Goal: Use online tool/utility: Utilize a website feature to perform a specific function

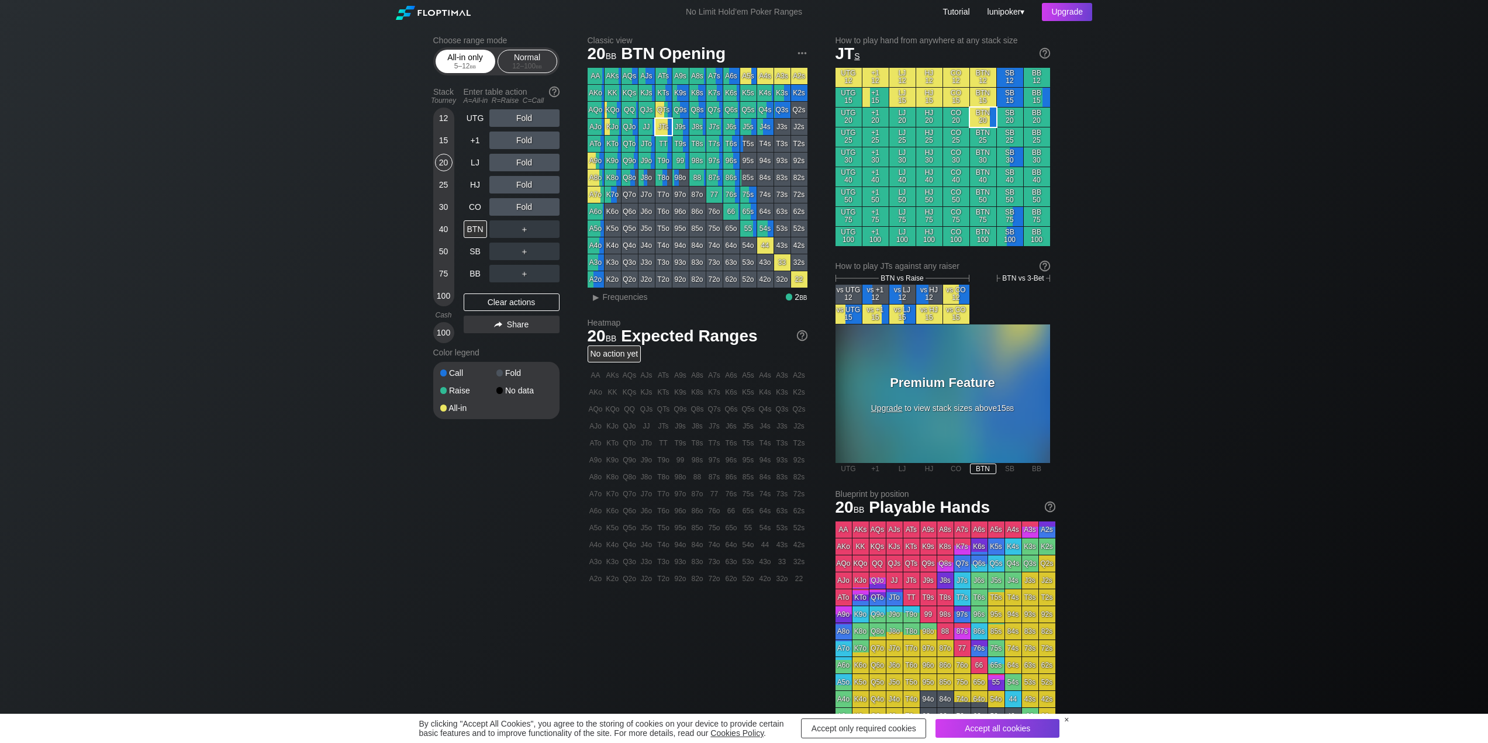
click at [463, 61] on div "All-in only 5 – 12 bb" at bounding box center [466, 61] width 54 height 22
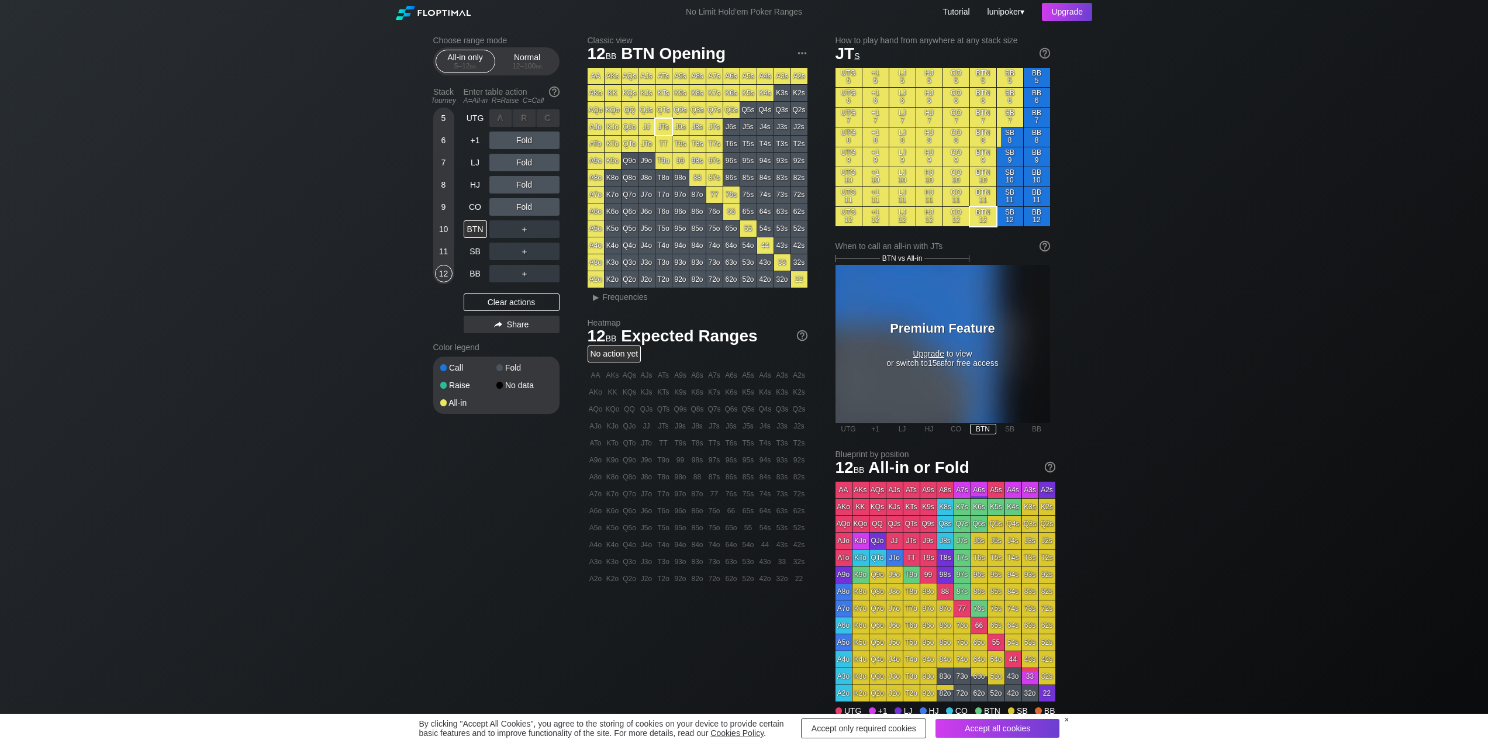
click at [521, 116] on div "R ✕" at bounding box center [524, 118] width 23 height 18
click at [522, 206] on div "R ✕" at bounding box center [524, 207] width 23 height 18
click at [523, 183] on div "R ✕" at bounding box center [524, 185] width 23 height 18
click at [524, 164] on div "R ✕" at bounding box center [524, 163] width 23 height 18
click at [523, 139] on div "R ✕" at bounding box center [524, 141] width 23 height 18
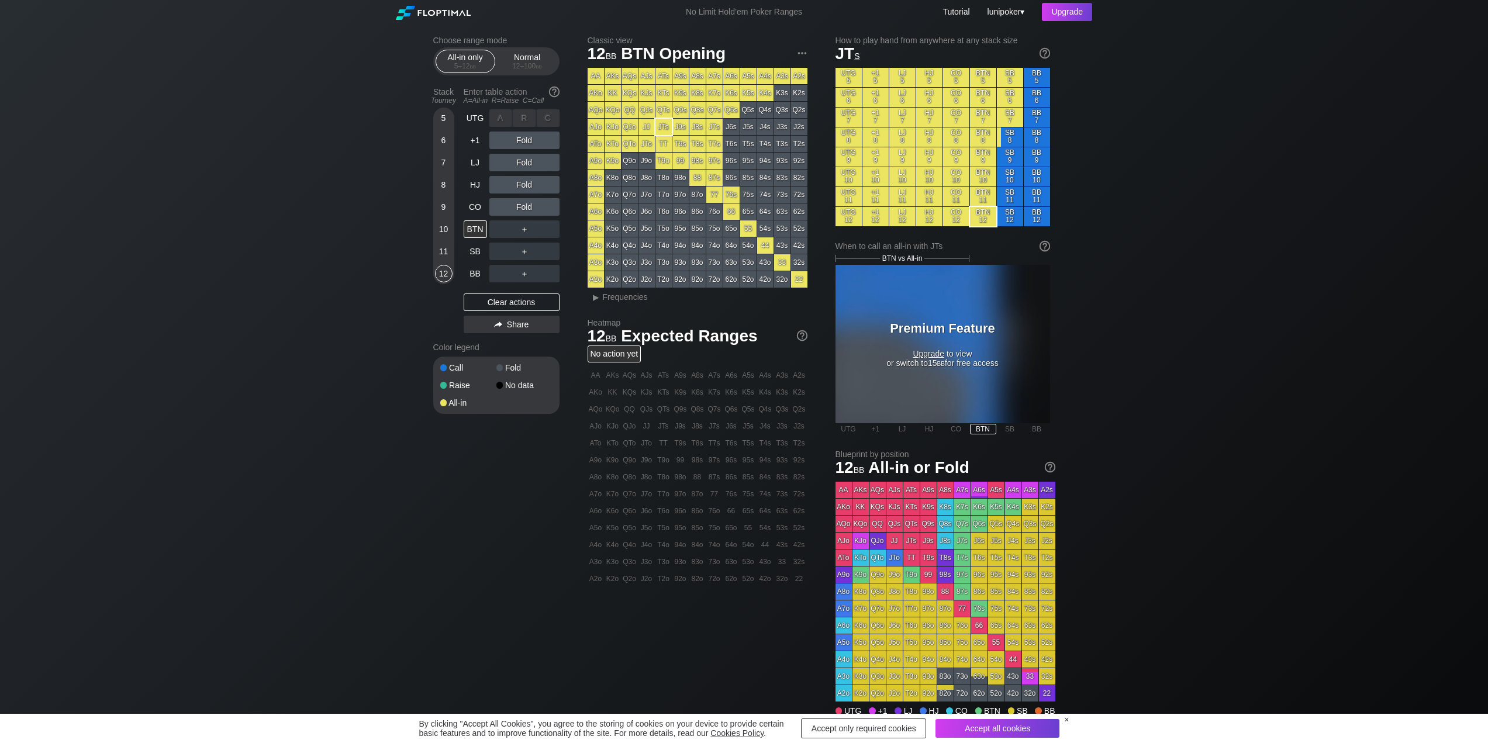
click at [522, 122] on div "R ✕" at bounding box center [524, 118] width 23 height 18
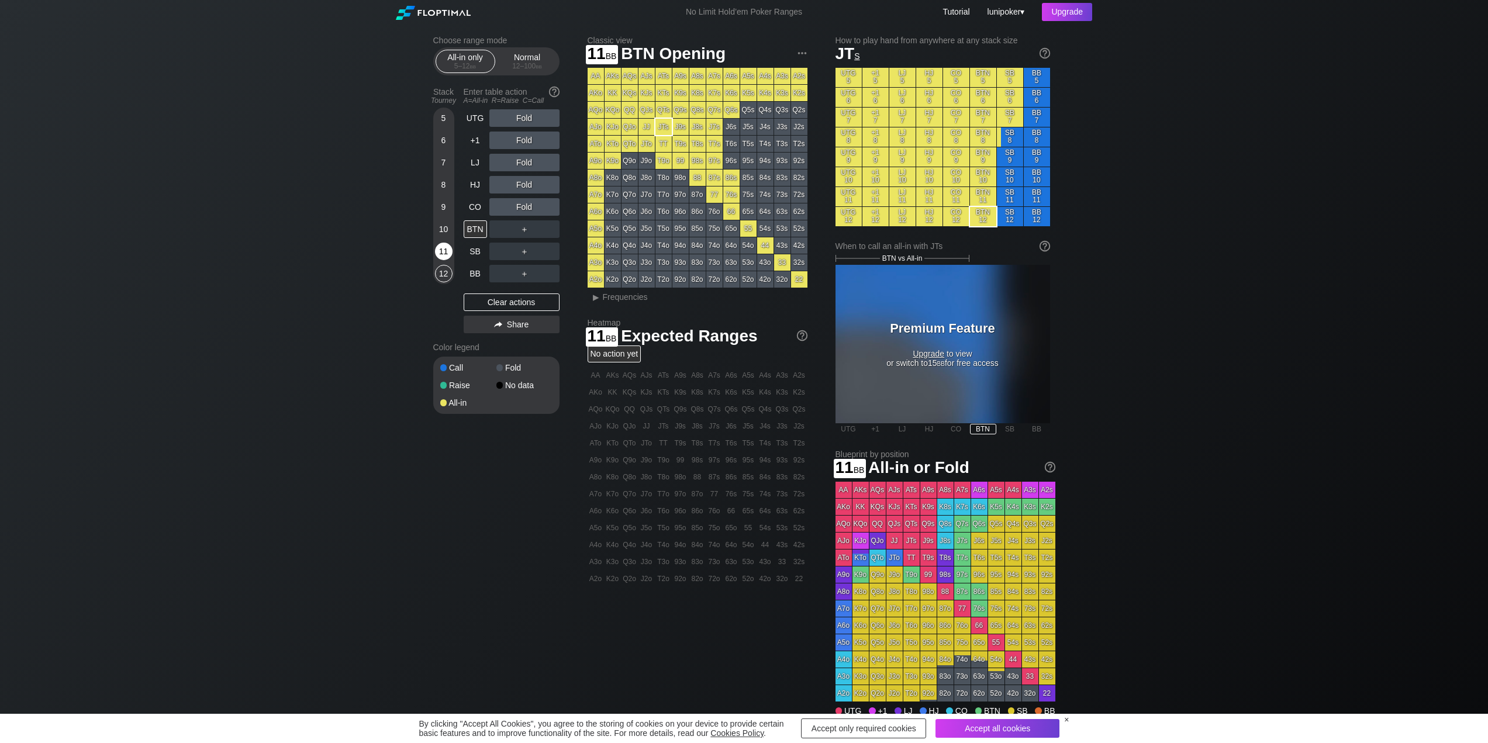
click at [448, 252] on div "11" at bounding box center [444, 252] width 18 height 18
click at [522, 115] on div "R ✕" at bounding box center [524, 118] width 23 height 18
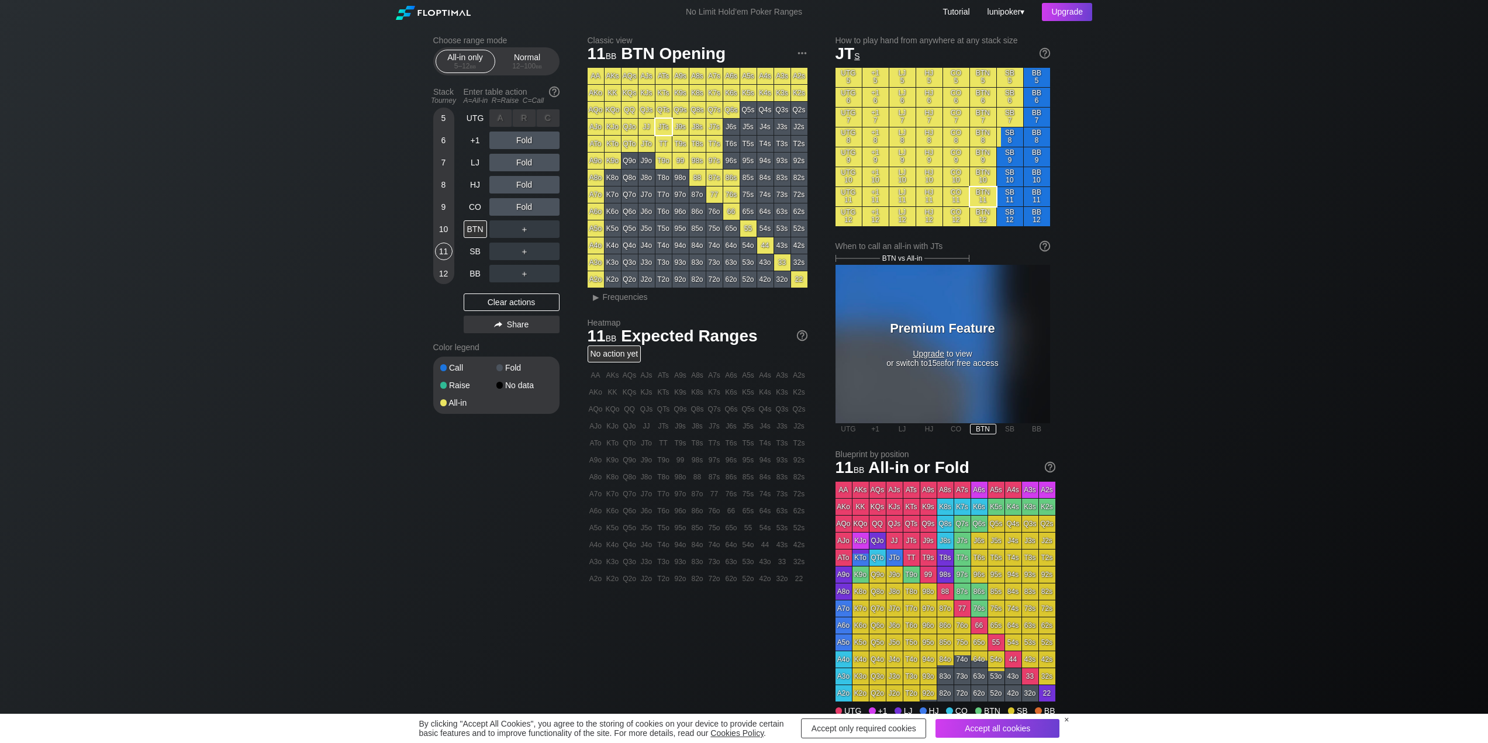
click at [522, 115] on div "R ✕" at bounding box center [524, 118] width 23 height 18
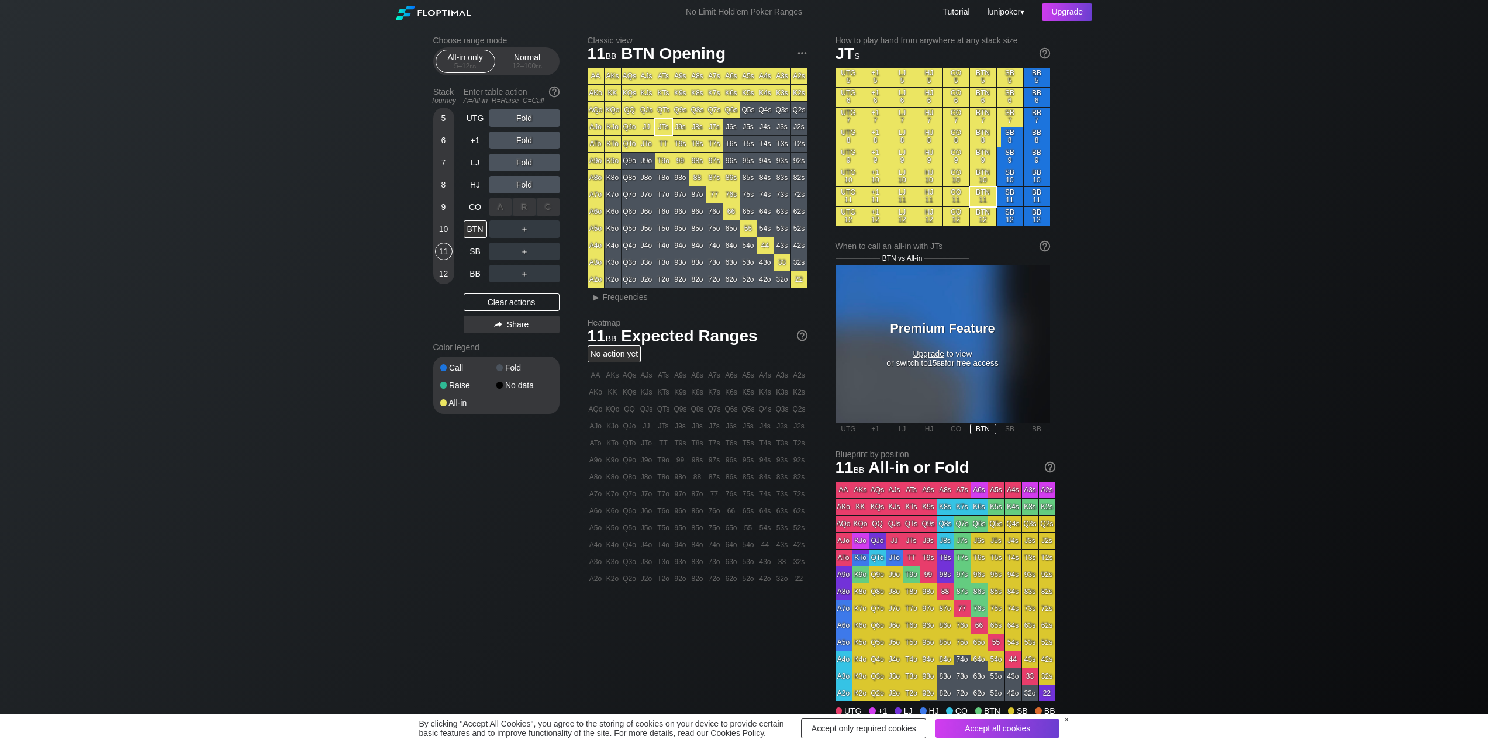
click at [501, 205] on div "A ✕" at bounding box center [500, 207] width 23 height 18
drag, startPoint x: 520, startPoint y: 208, endPoint x: 555, endPoint y: 201, distance: 35.1
click at [522, 208] on div "R ✕" at bounding box center [524, 207] width 23 height 18
click at [544, 201] on div "C ✕" at bounding box center [548, 207] width 23 height 18
click at [522, 61] on div "Normal 12 – 100 bb" at bounding box center [528, 61] width 54 height 22
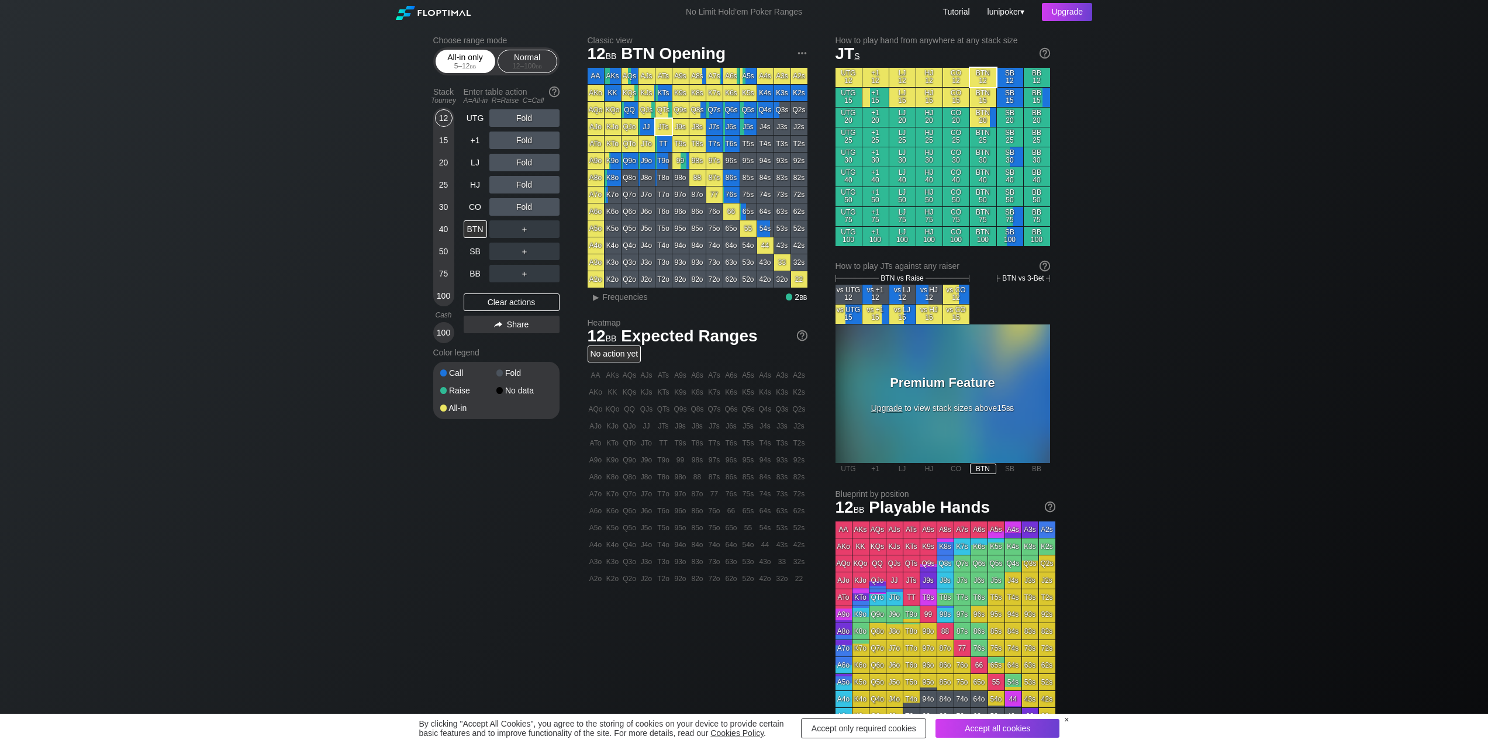
click at [466, 54] on div "All-in only 5 – 12 bb" at bounding box center [466, 61] width 54 height 22
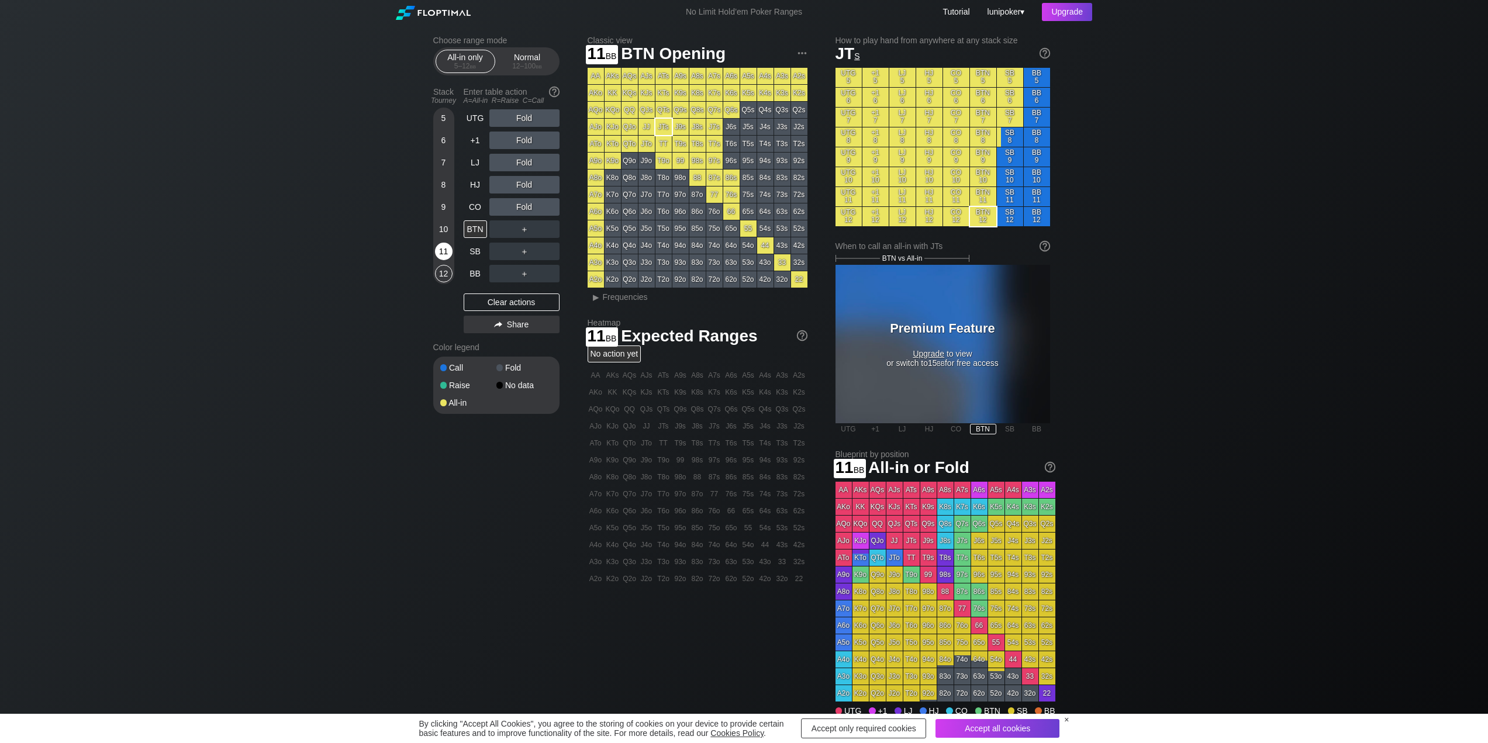
click at [445, 251] on div "11" at bounding box center [444, 252] width 18 height 18
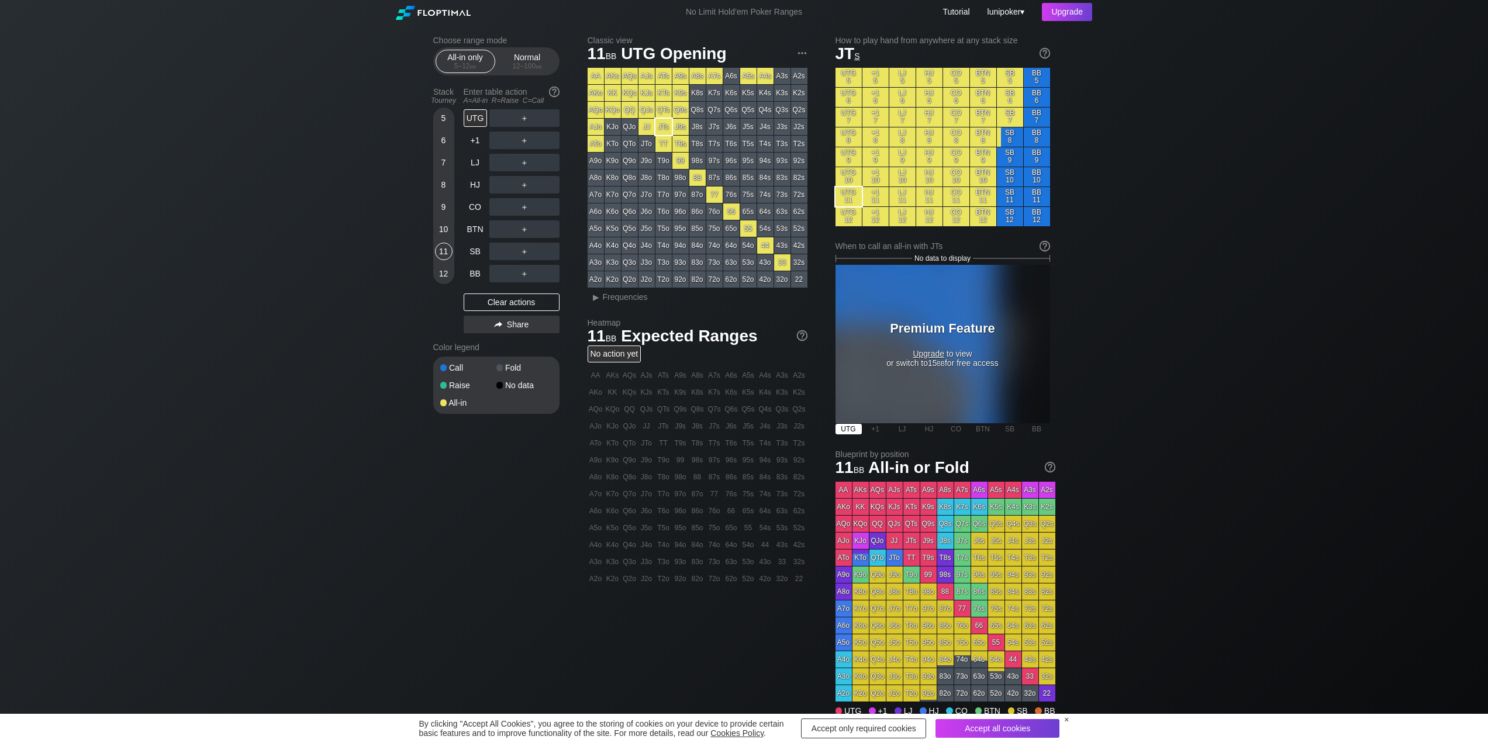
click at [848, 428] on div "UTG" at bounding box center [849, 429] width 26 height 11
click at [522, 65] on div "12 – 100 bb" at bounding box center [527, 66] width 49 height 8
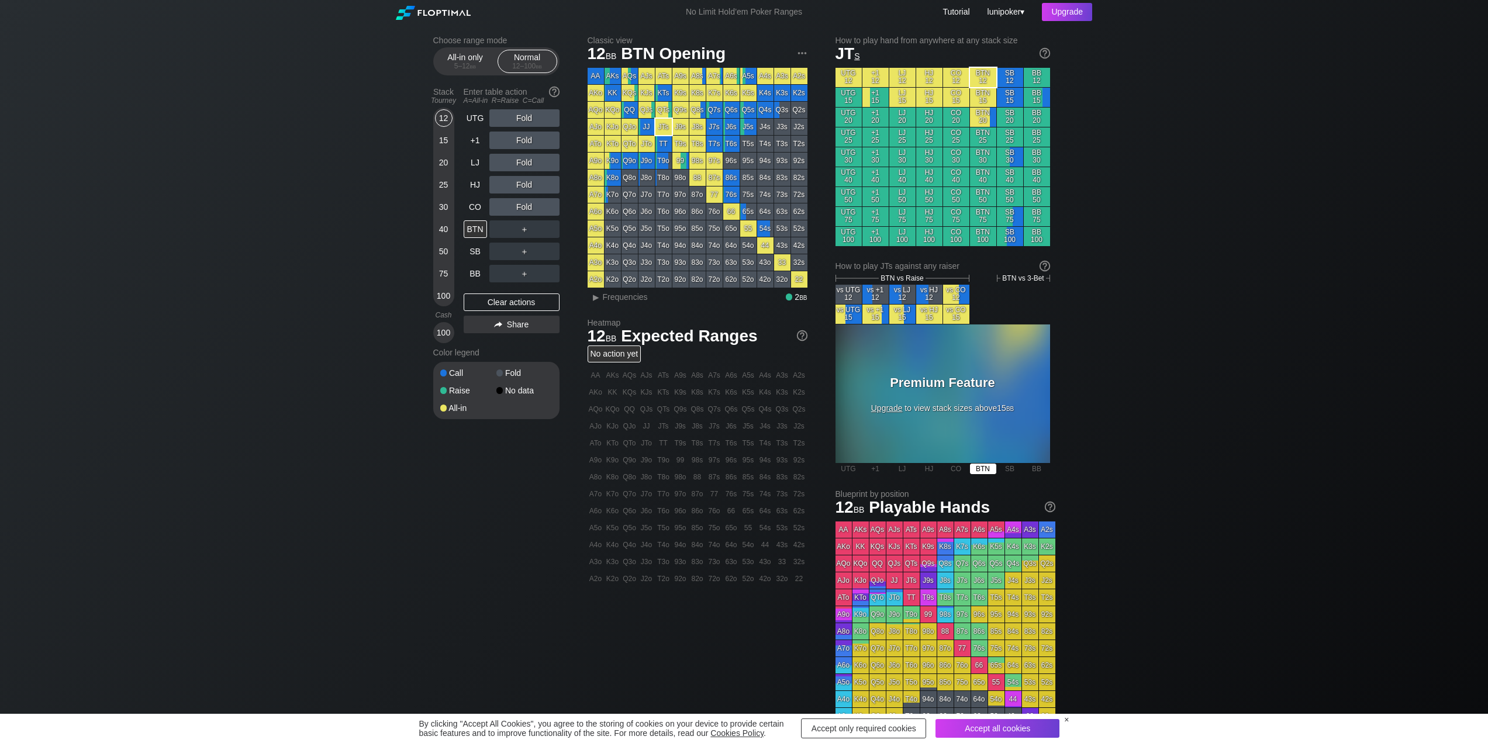
click at [984, 467] on div "BTN" at bounding box center [983, 469] width 26 height 11
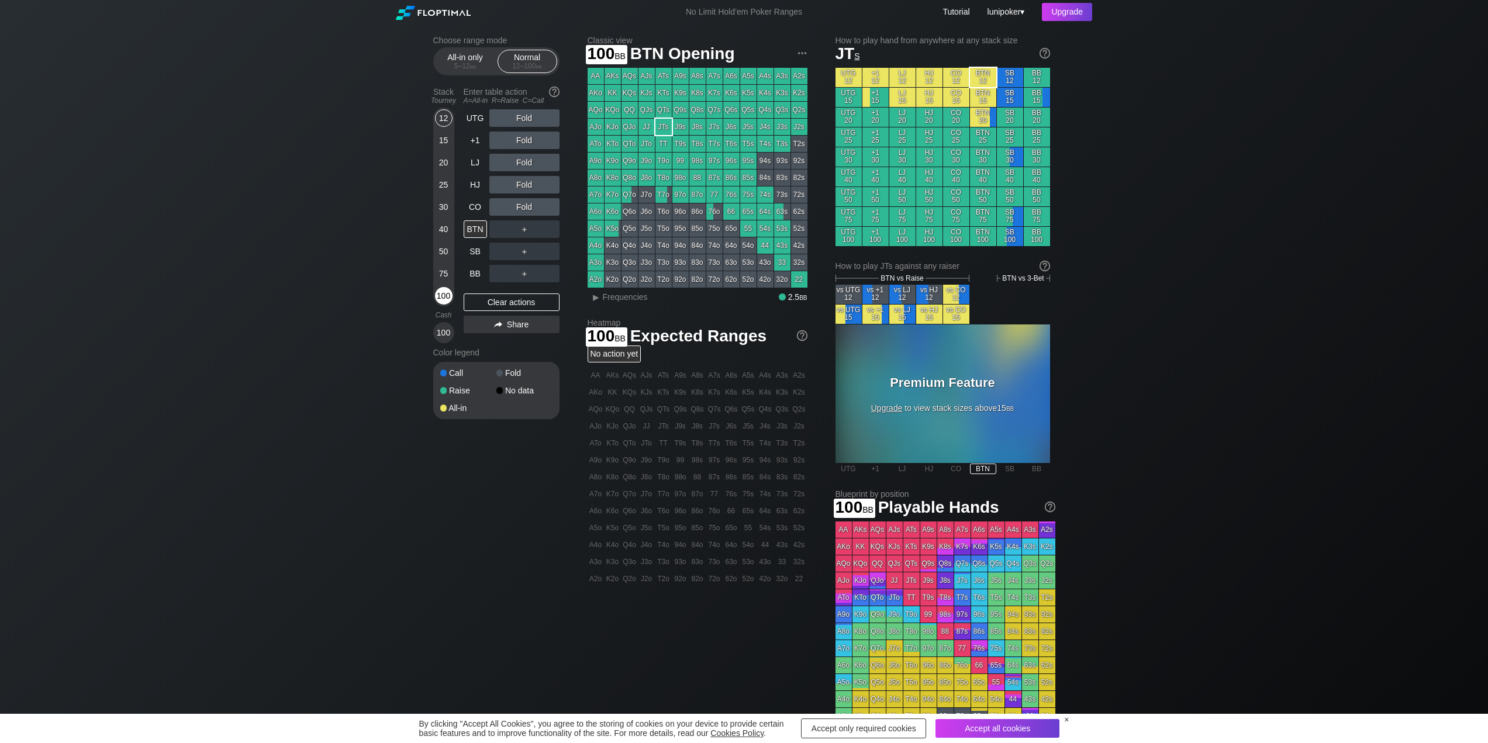
click at [448, 299] on div "100" at bounding box center [444, 296] width 18 height 18
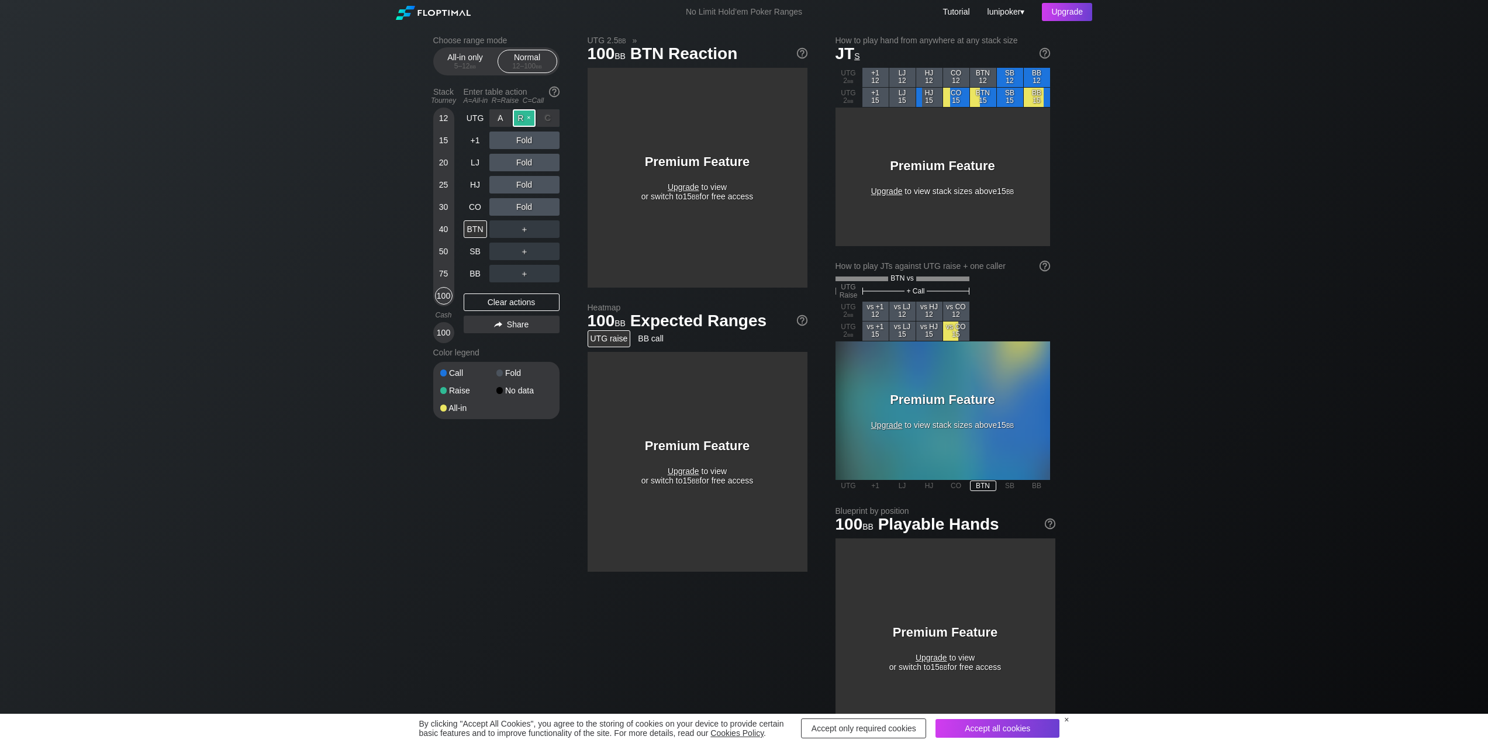
click at [523, 118] on div "R ✕" at bounding box center [524, 118] width 23 height 18
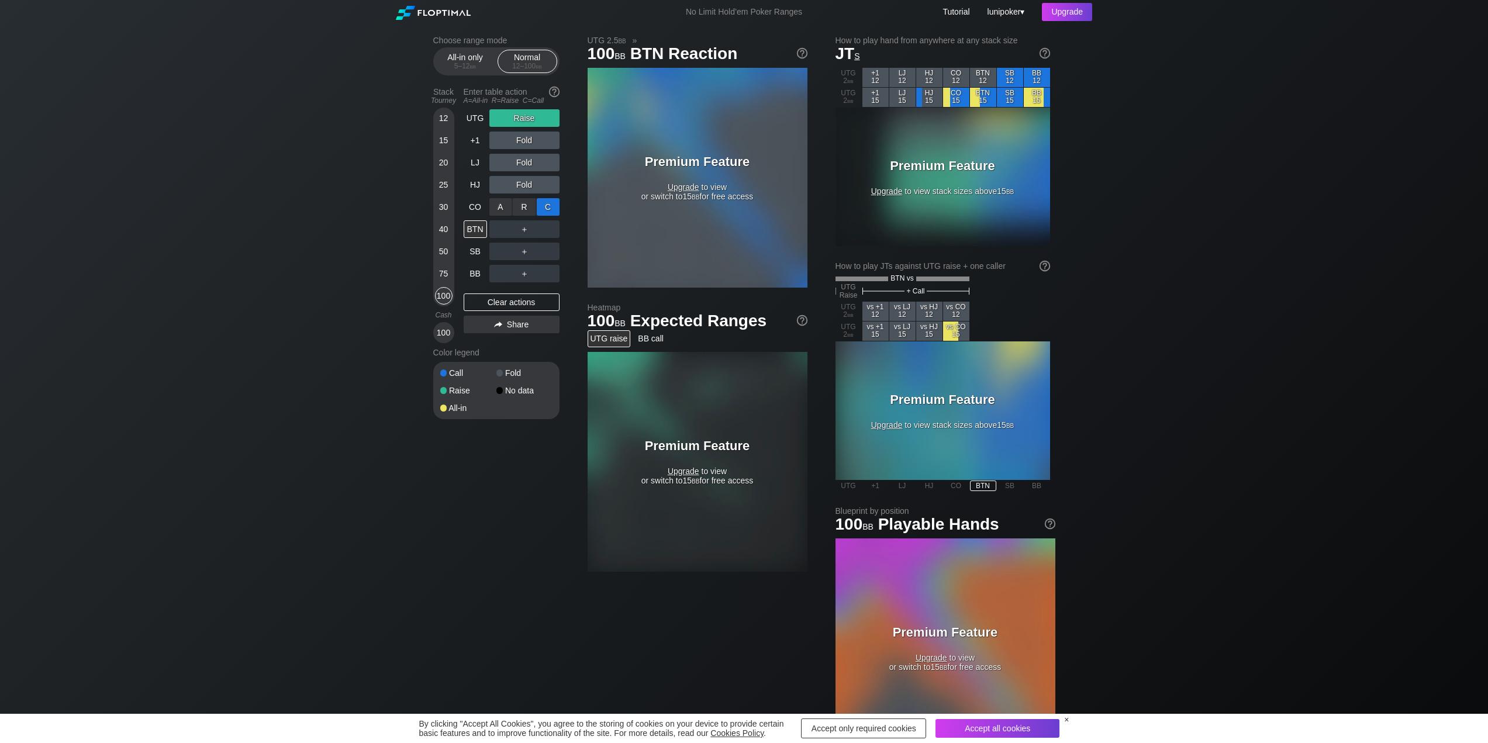
click at [549, 202] on div "C ✕" at bounding box center [548, 207] width 23 height 18
